Goal: Task Accomplishment & Management: Manage account settings

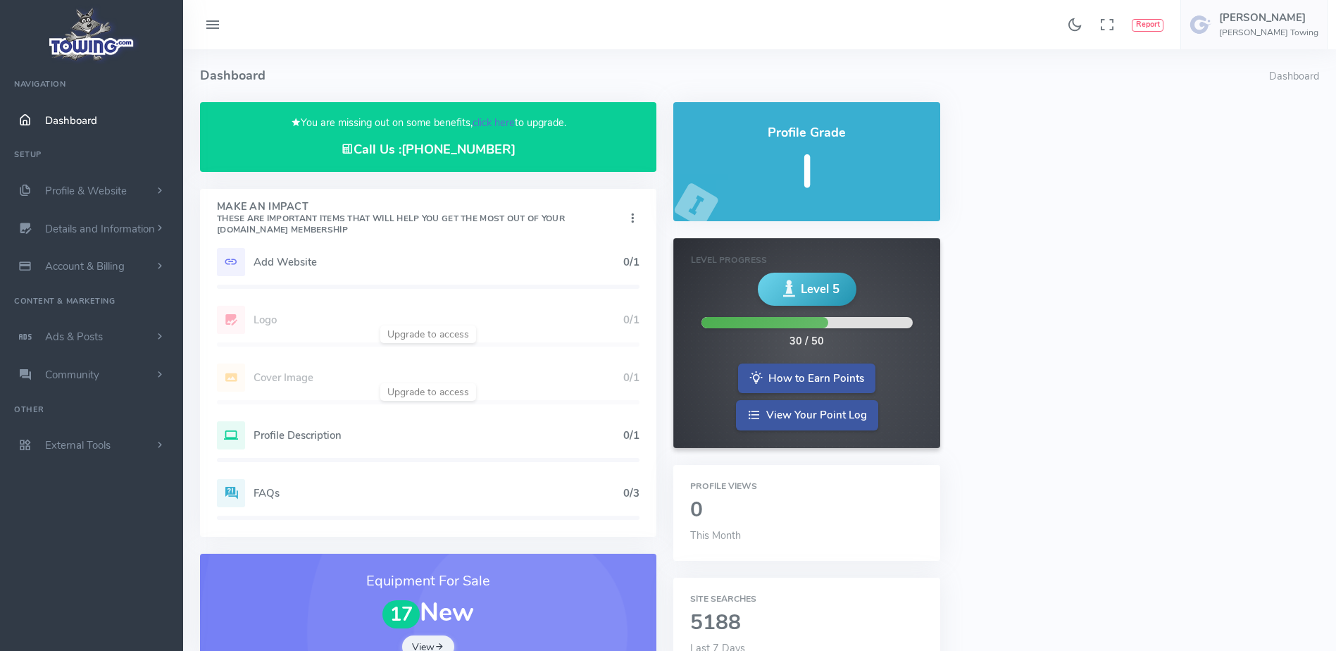
drag, startPoint x: 0, startPoint y: 0, endPoint x: 484, endPoint y: 127, distance: 500.3
click at [484, 127] on link "click here" at bounding box center [494, 123] width 42 height 14
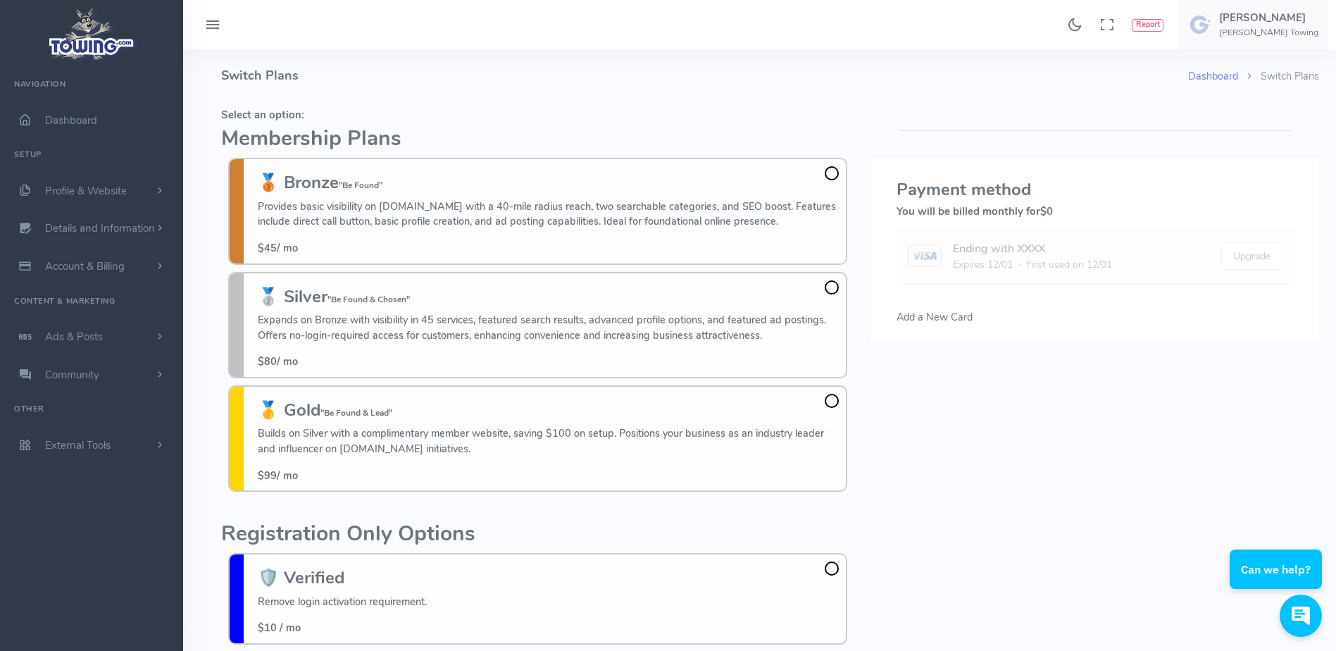
click at [466, 89] on h4 "Switch Plans" at bounding box center [704, 75] width 967 height 53
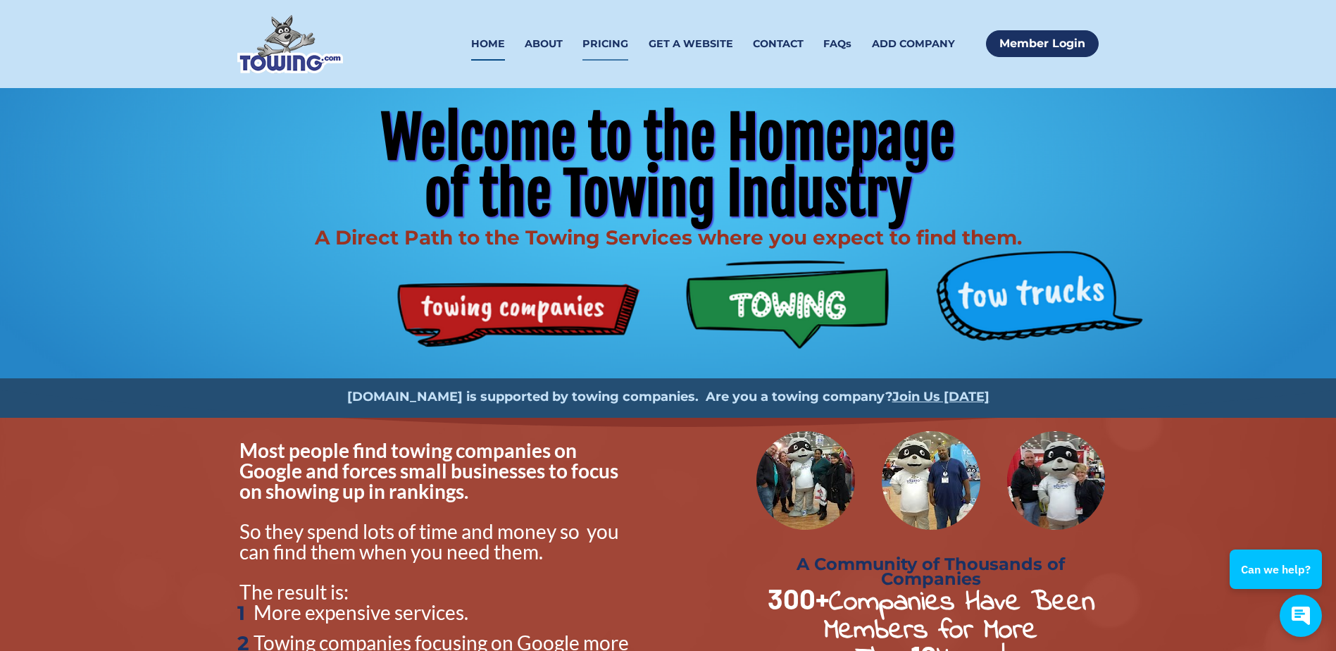
click at [600, 42] on link "PRICING" at bounding box center [606, 43] width 46 height 33
